Goal: Task Accomplishment & Management: Use online tool/utility

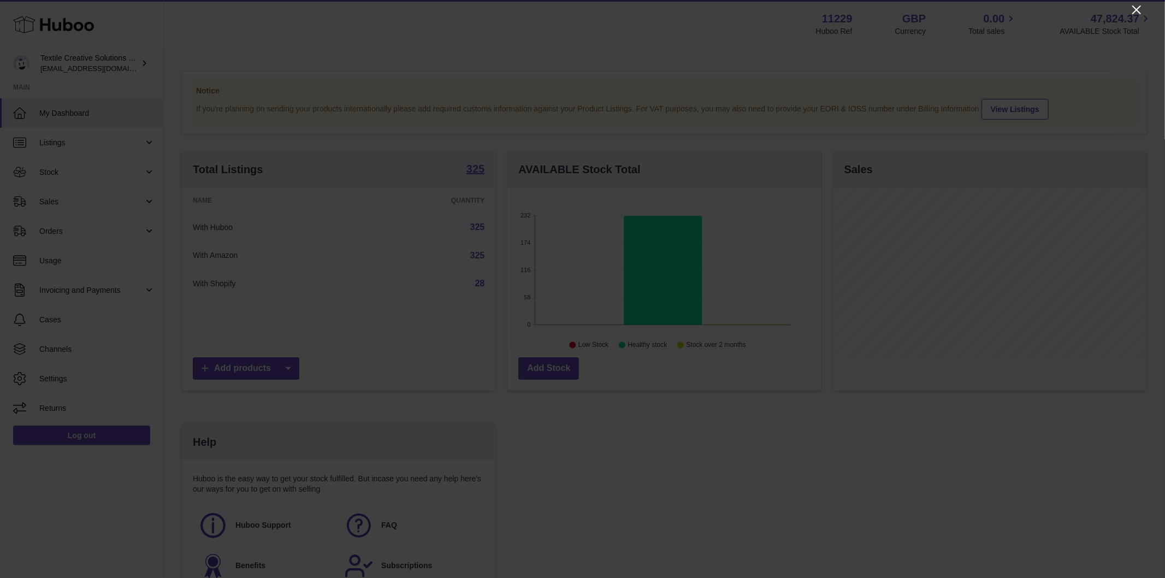
click at [1134, 10] on icon "Close" at bounding box center [1136, 9] width 13 height 13
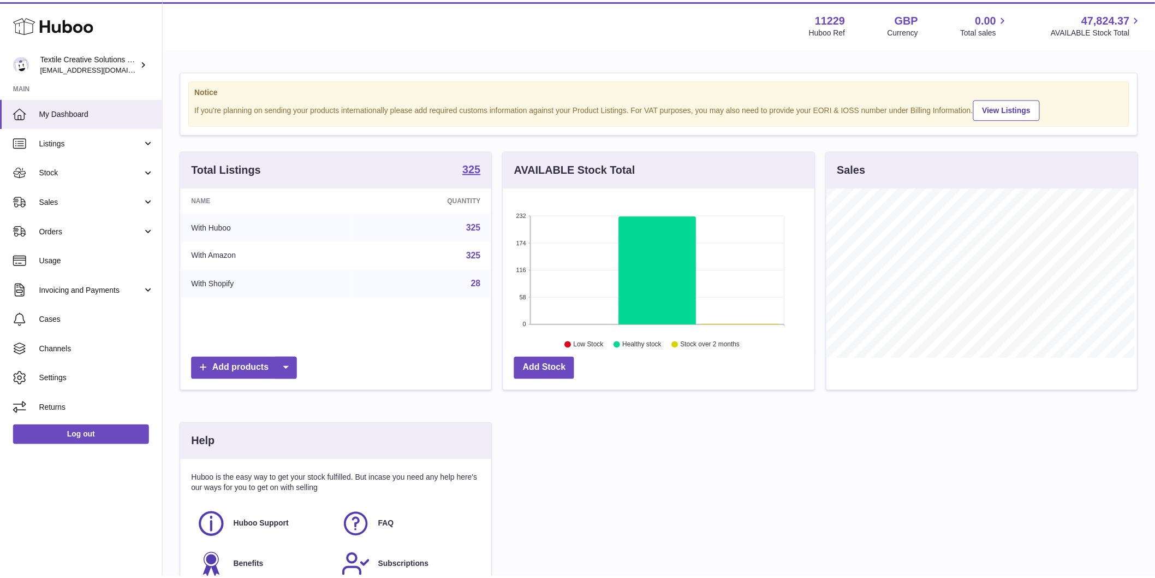
scroll to position [545903, 545763]
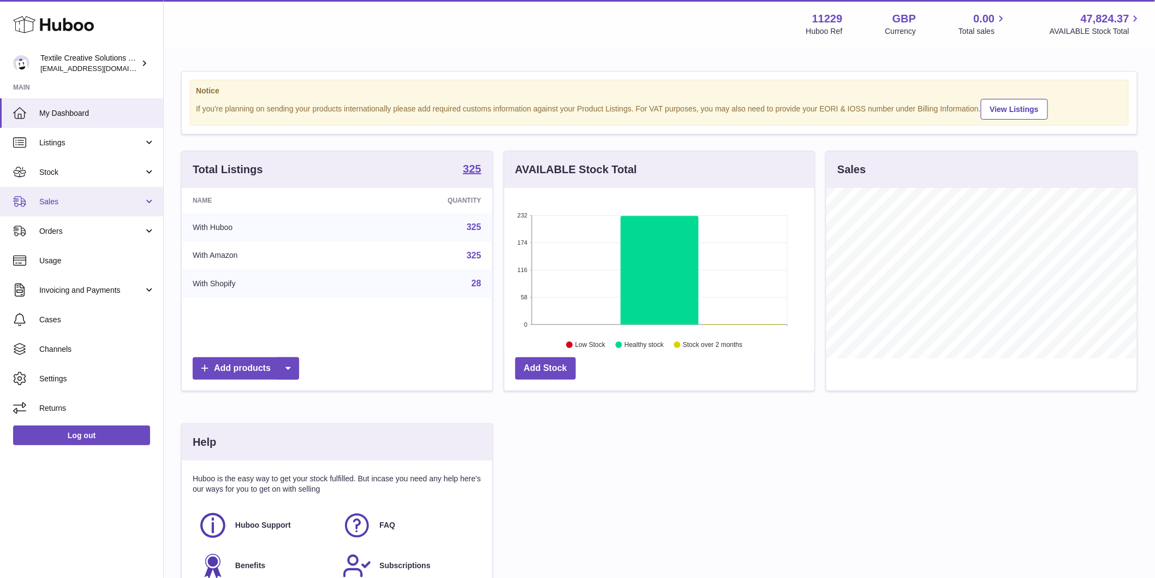
click at [73, 206] on link "Sales" at bounding box center [81, 201] width 163 height 29
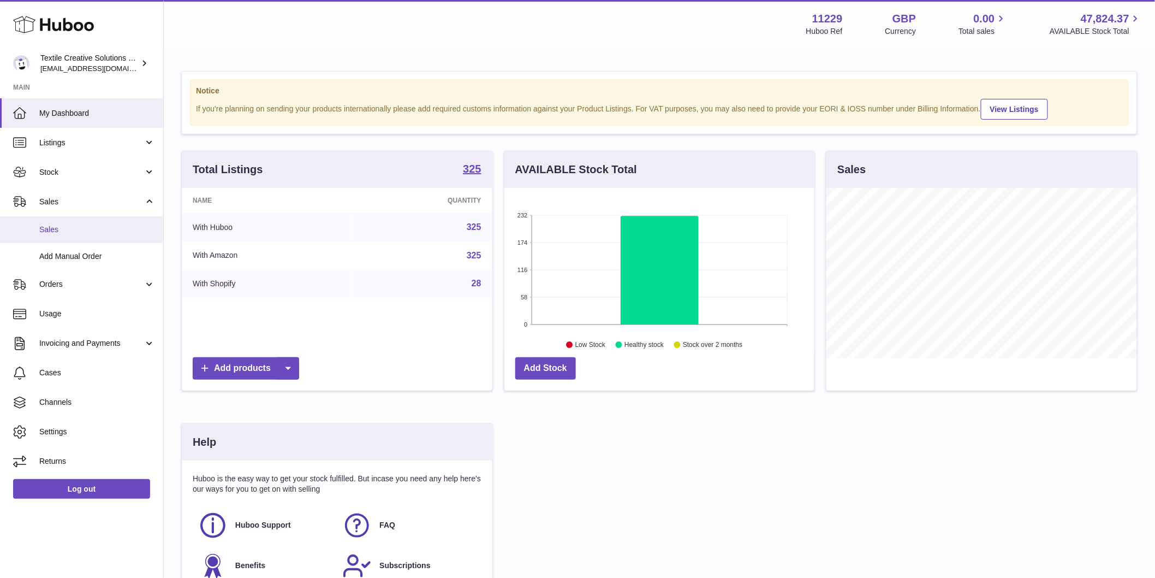
click at [70, 224] on span "Sales" at bounding box center [97, 229] width 116 height 10
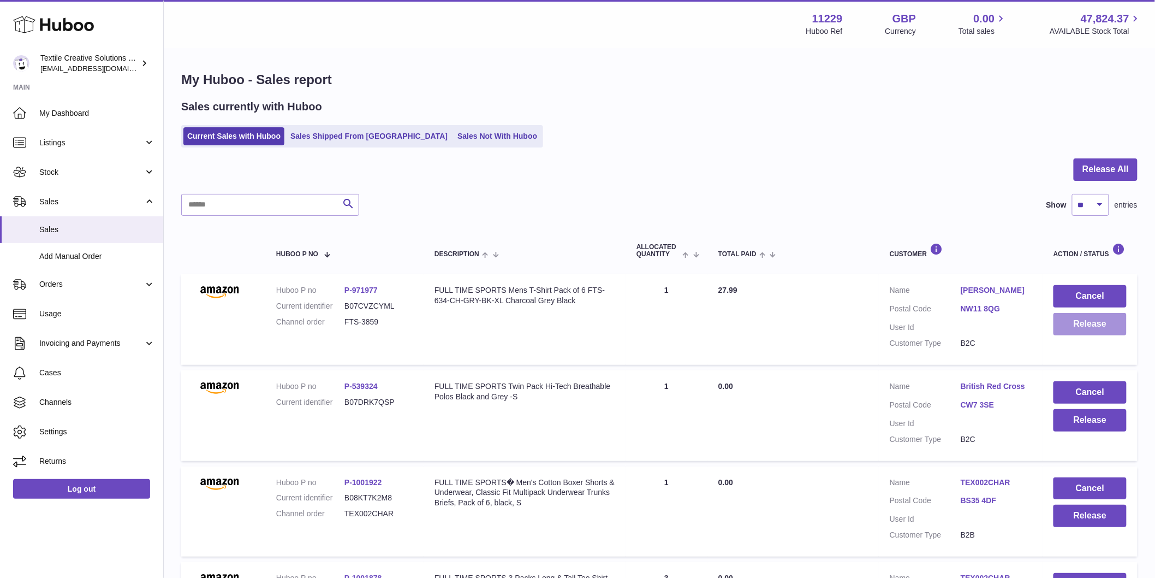
click at [1099, 323] on button "Release" at bounding box center [1090, 324] width 73 height 22
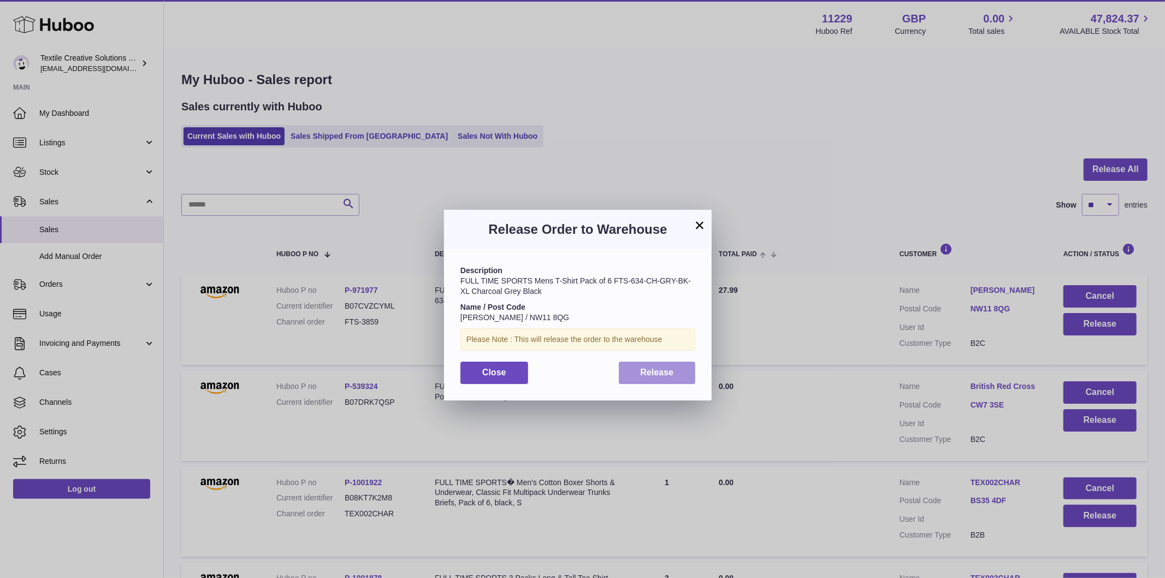
click at [662, 374] on span "Release" at bounding box center [657, 372] width 33 height 9
